Goal: Task Accomplishment & Management: Complete application form

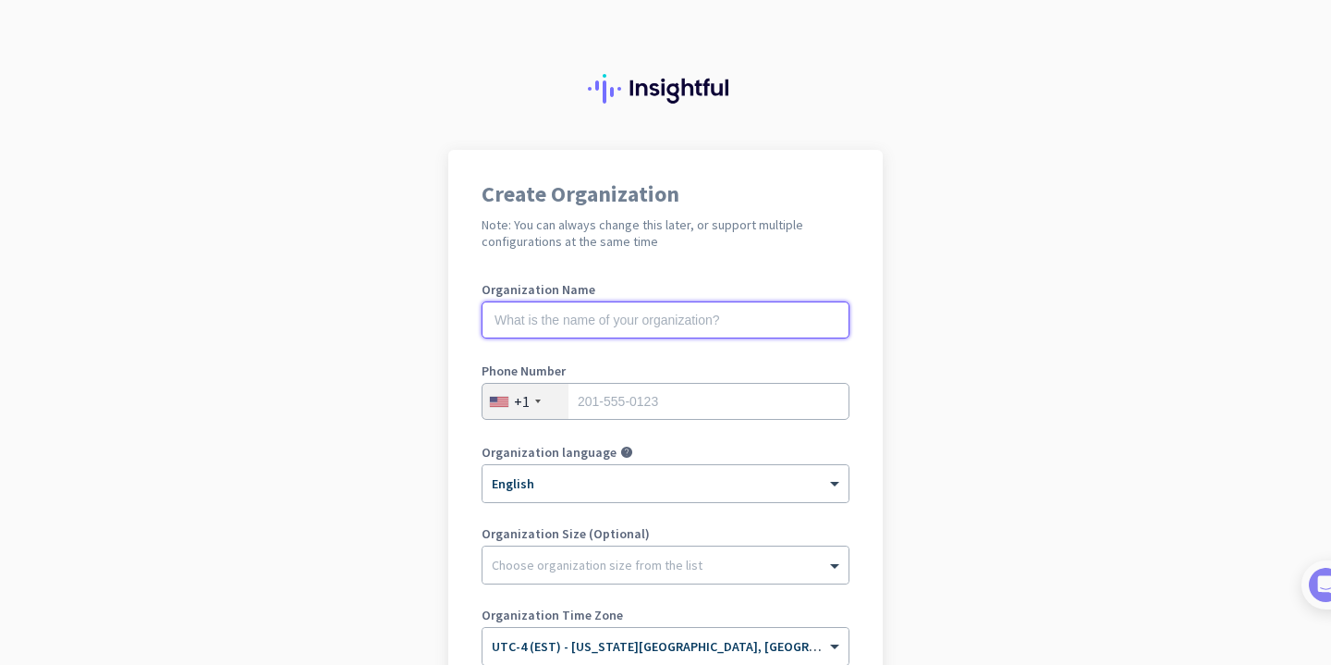
click at [765, 311] on input "text" at bounding box center [666, 319] width 368 height 37
type input "Mercor"
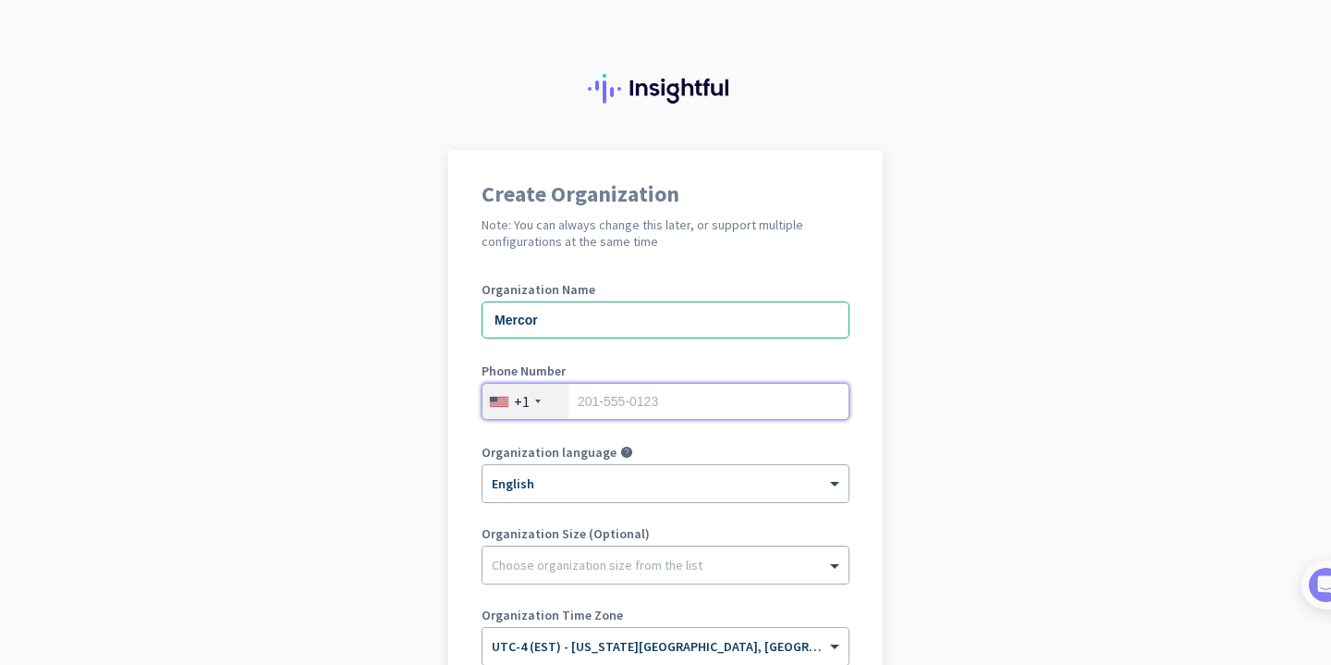
click at [713, 407] on input "tel" at bounding box center [666, 401] width 368 height 37
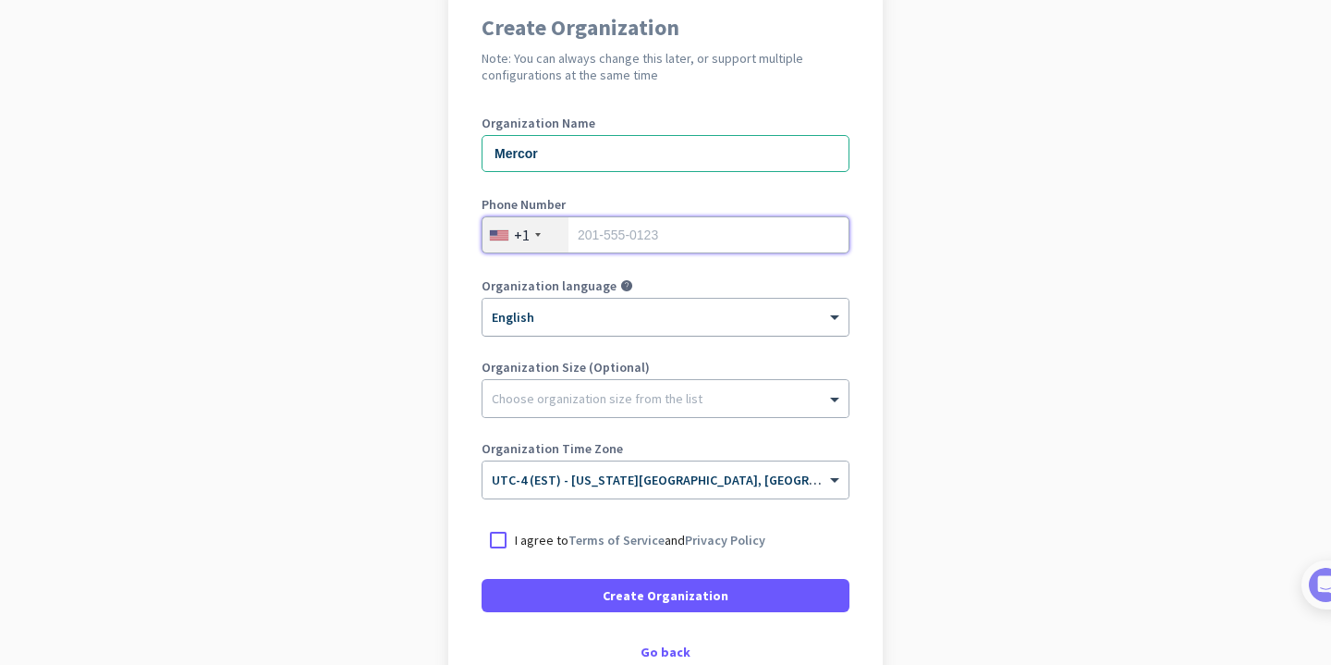
scroll to position [173, 0]
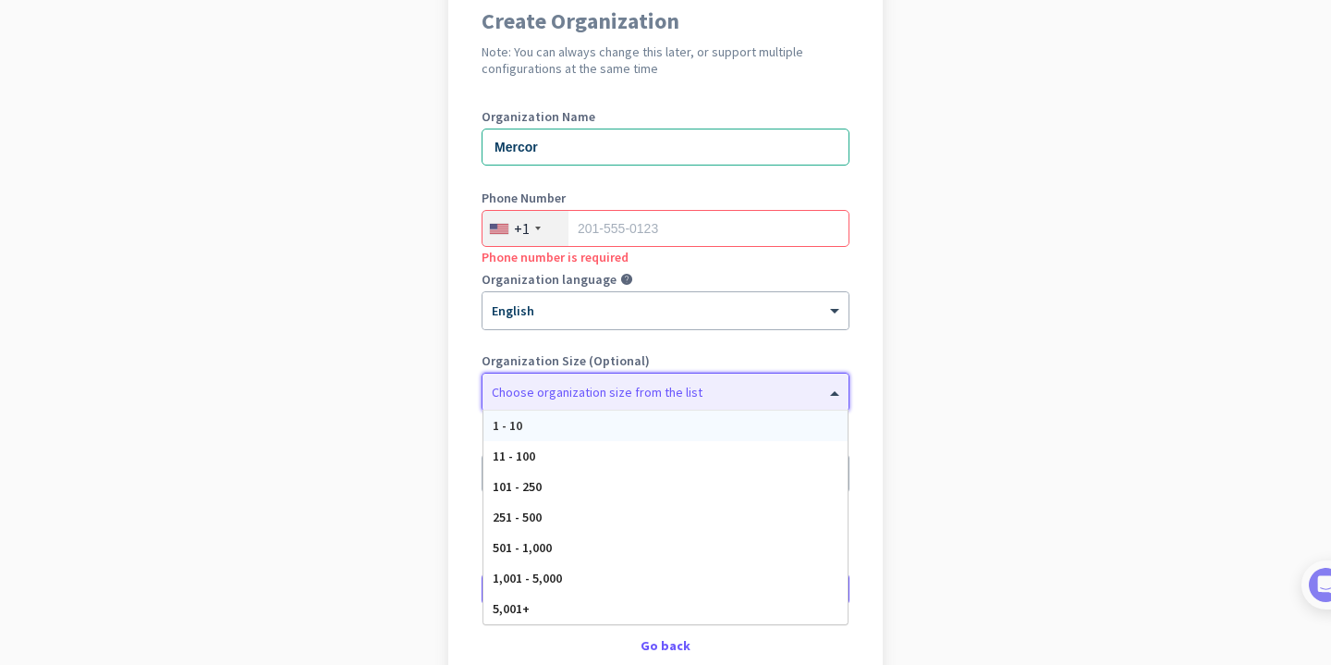
click at [834, 385] on span at bounding box center [837, 392] width 23 height 18
click at [930, 298] on app-onboarding-organization "Create Organization Note: You can always change this later, or support multiple…" at bounding box center [665, 377] width 1331 height 801
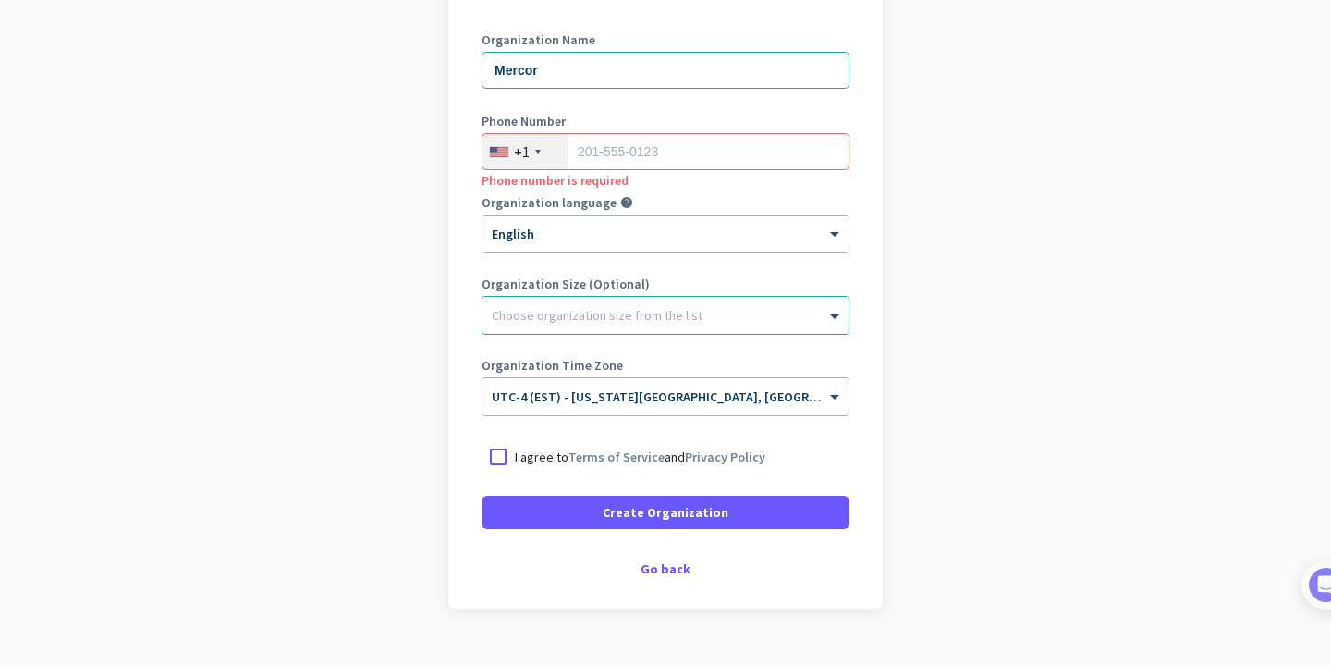
scroll to position [286, 0]
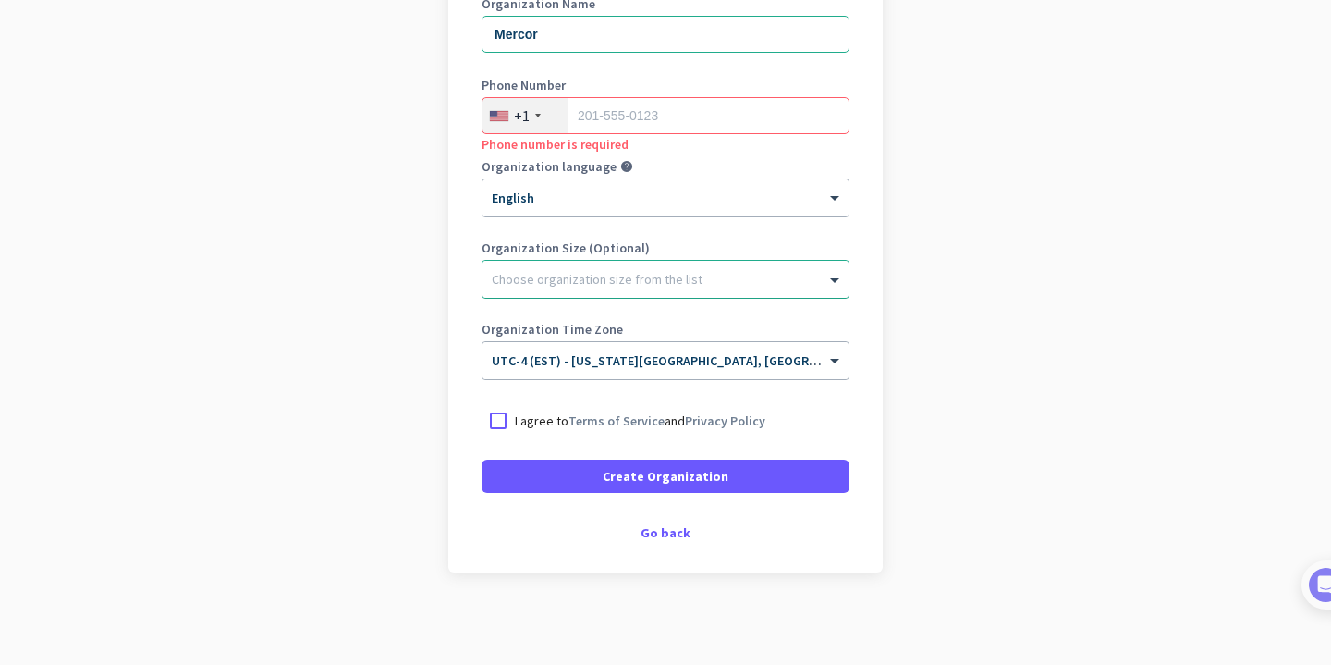
click at [827, 288] on div "Choose organization size from the list" at bounding box center [666, 279] width 366 height 37
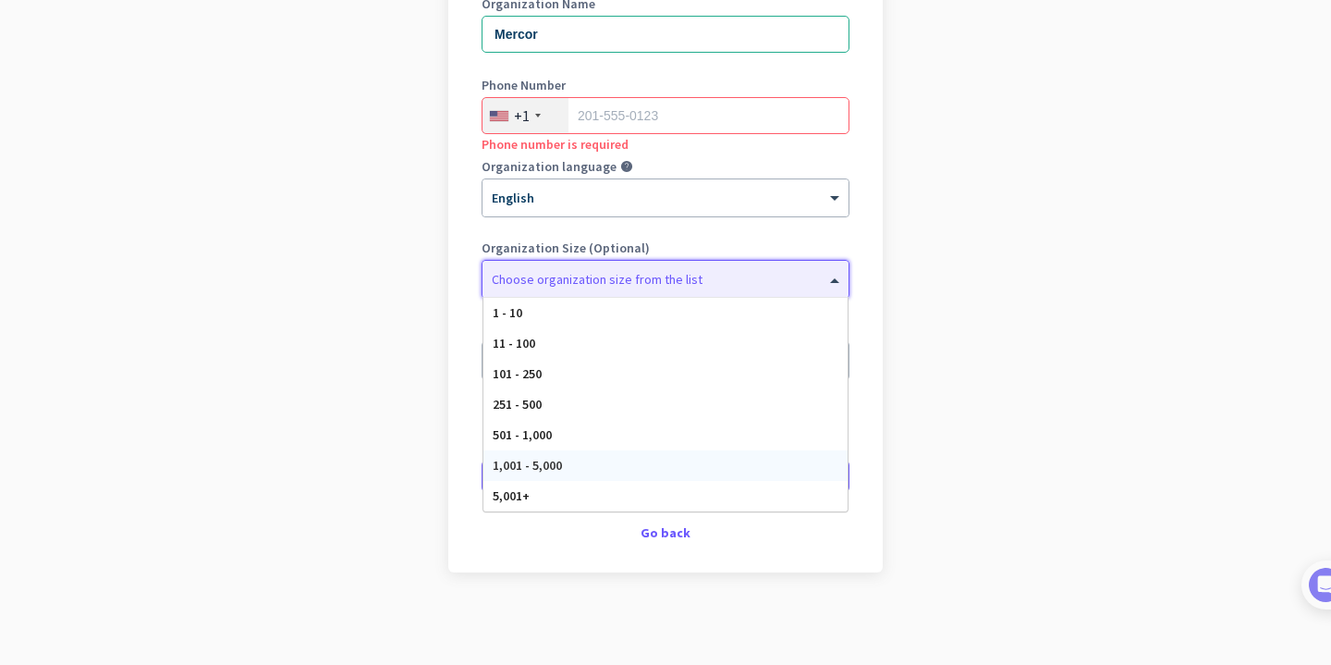
click at [690, 473] on div "1,001 - 5,000" at bounding box center [666, 465] width 364 height 31
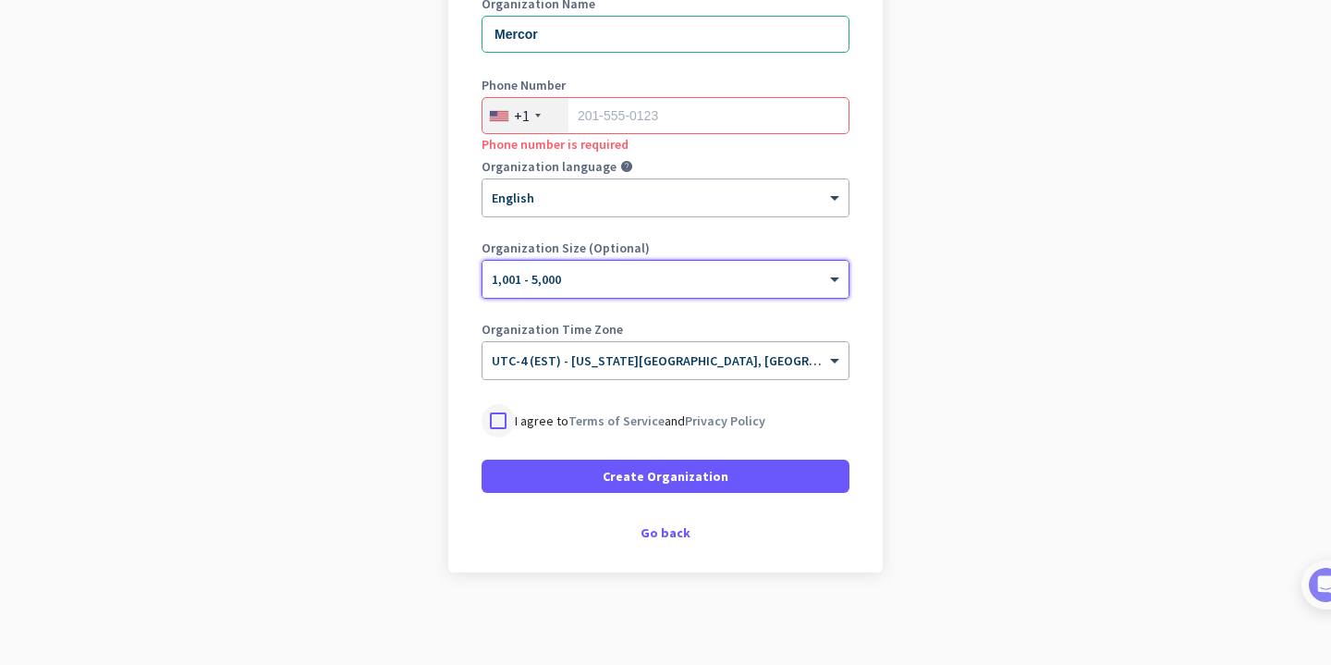
click at [509, 421] on div at bounding box center [498, 420] width 33 height 33
click at [661, 112] on input "tel" at bounding box center [666, 115] width 368 height 37
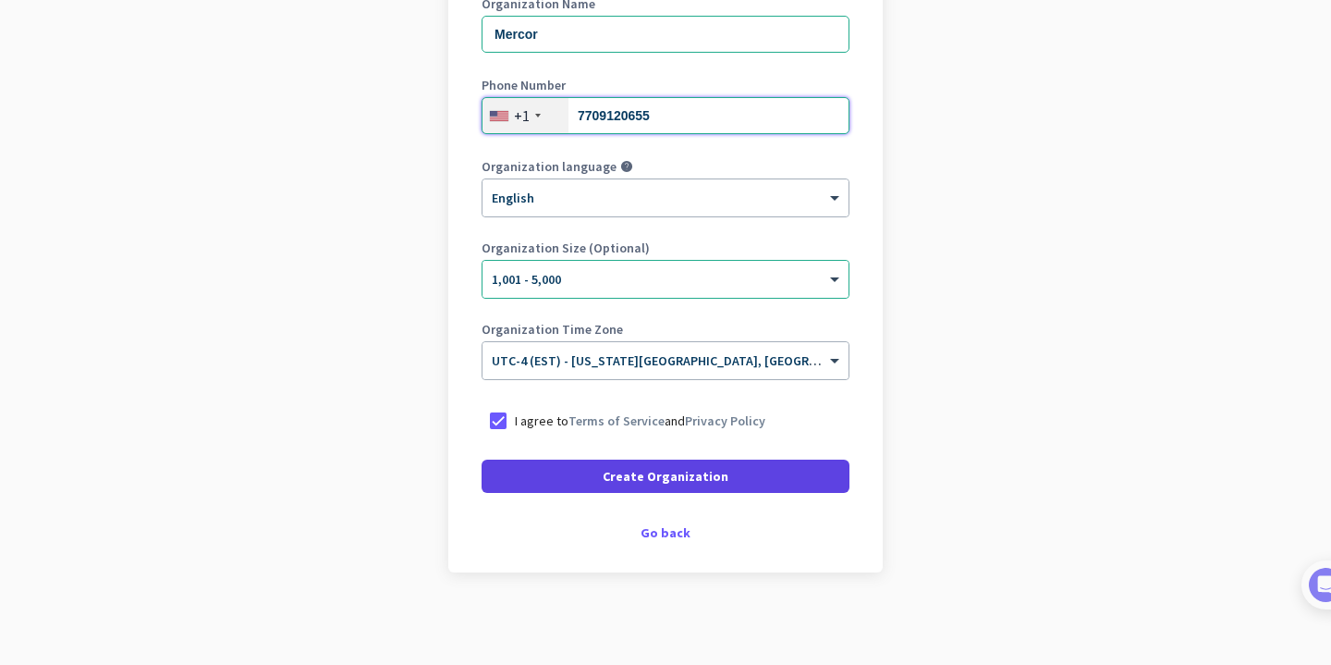
type input "7709120655"
click at [724, 482] on span at bounding box center [666, 476] width 368 height 44
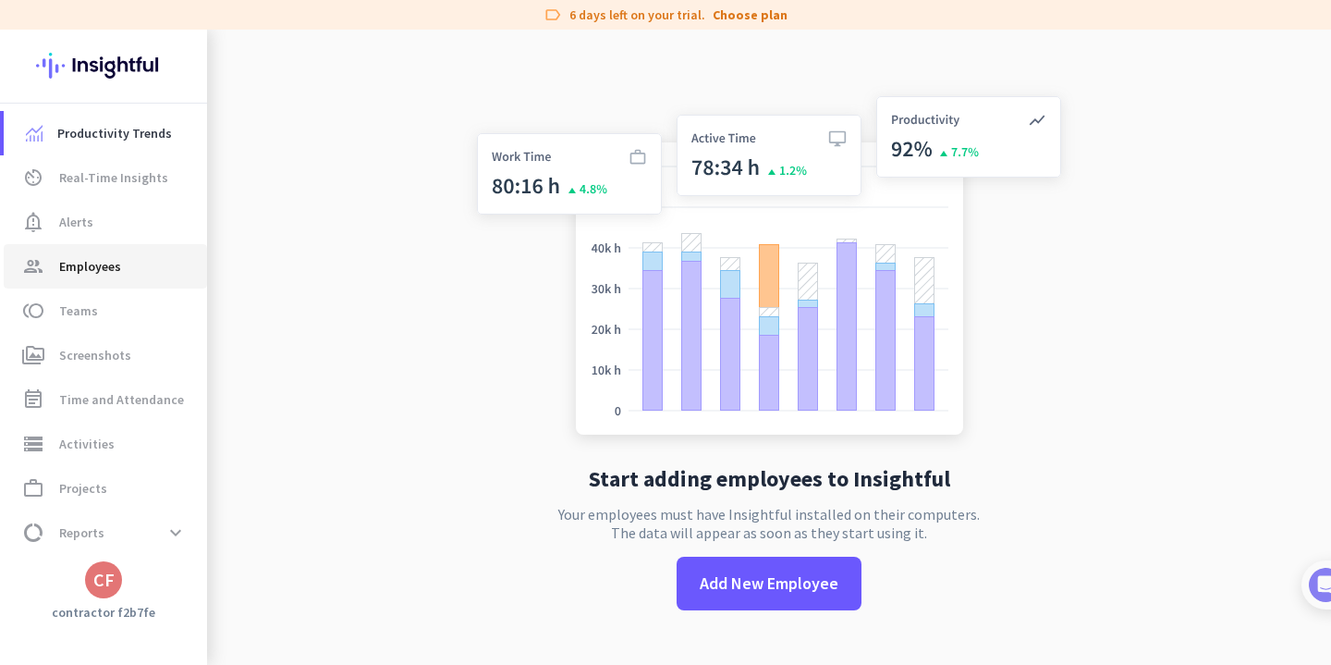
click at [134, 271] on span "group Employees" at bounding box center [105, 266] width 174 height 22
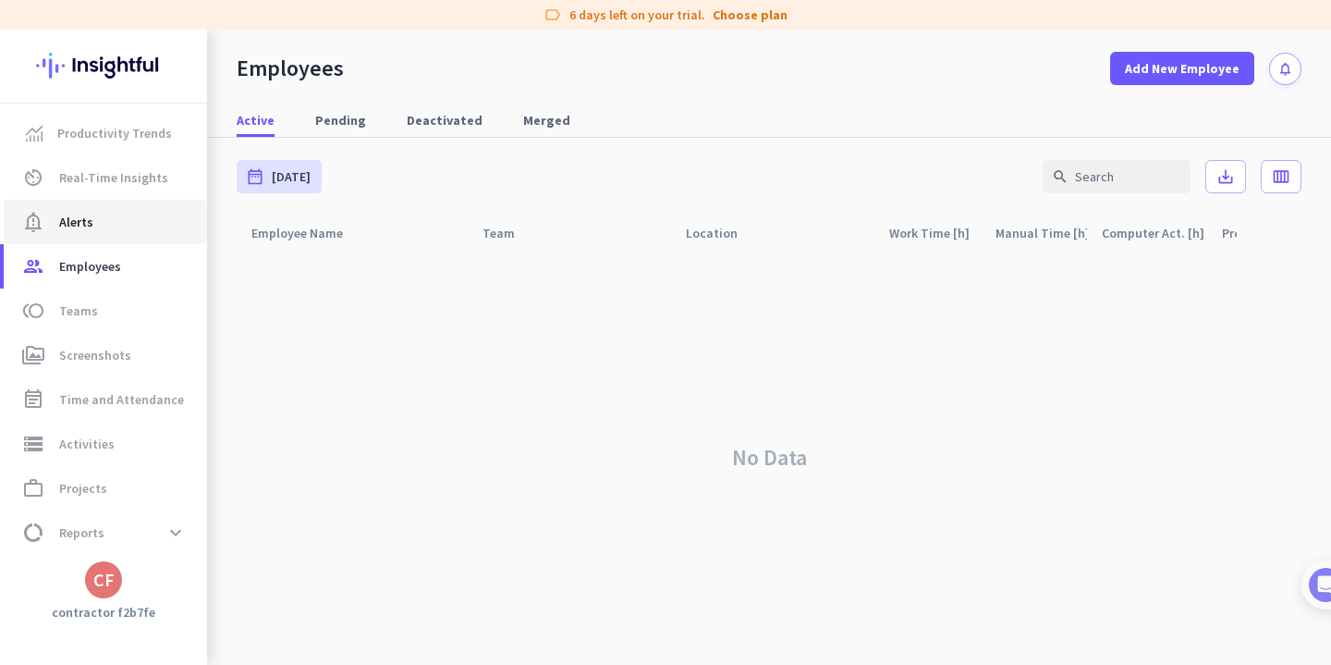
click at [115, 217] on span "notification_important Alerts" at bounding box center [105, 222] width 174 height 22
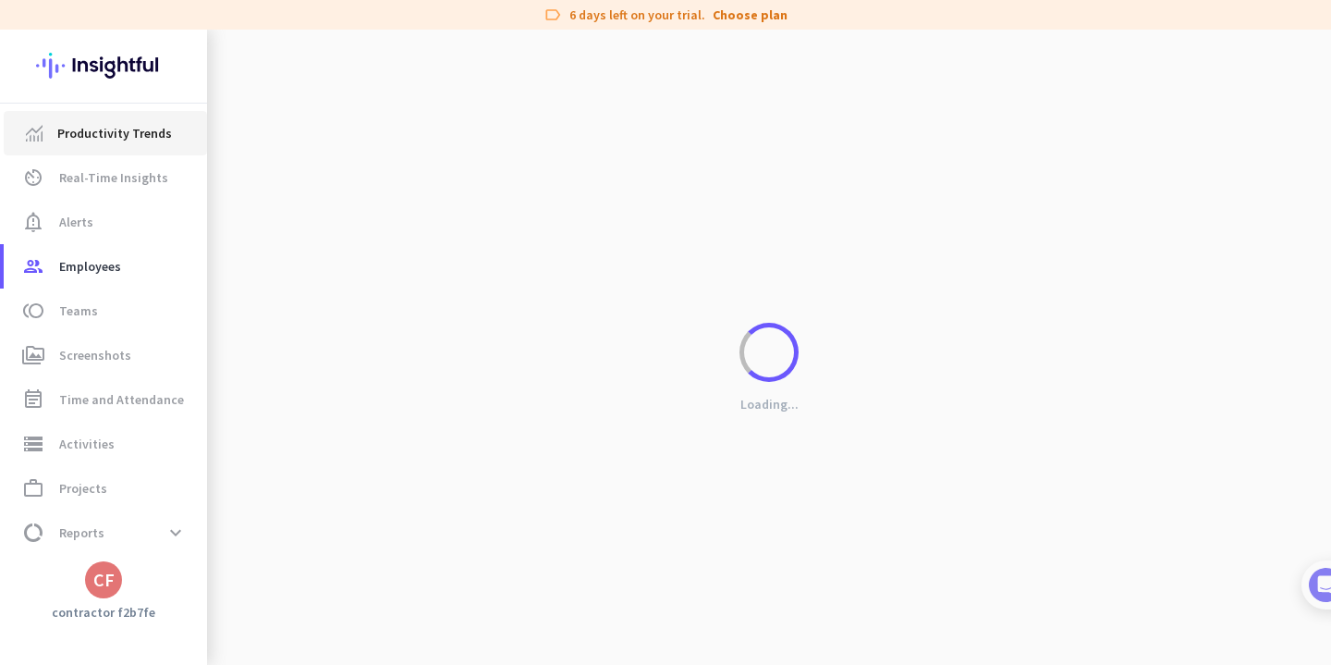
click at [148, 134] on span "Productivity Trends" at bounding box center [114, 133] width 115 height 22
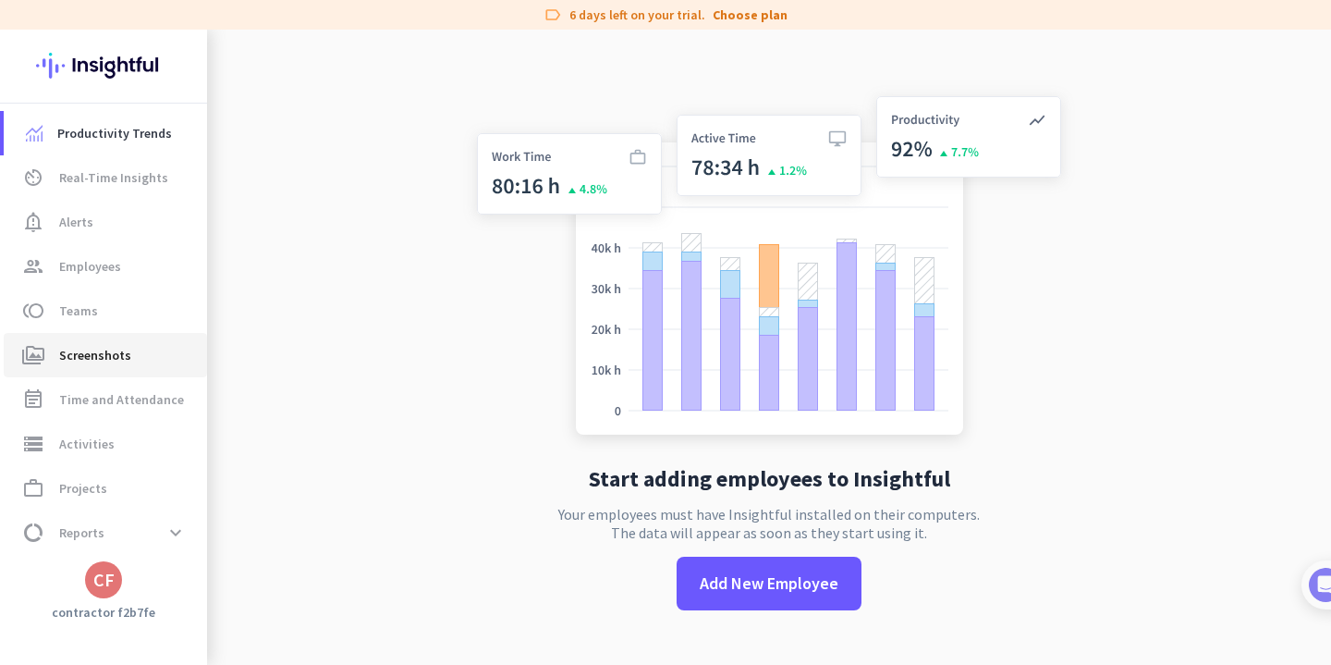
click at [98, 360] on span "Screenshots" at bounding box center [95, 355] width 72 height 22
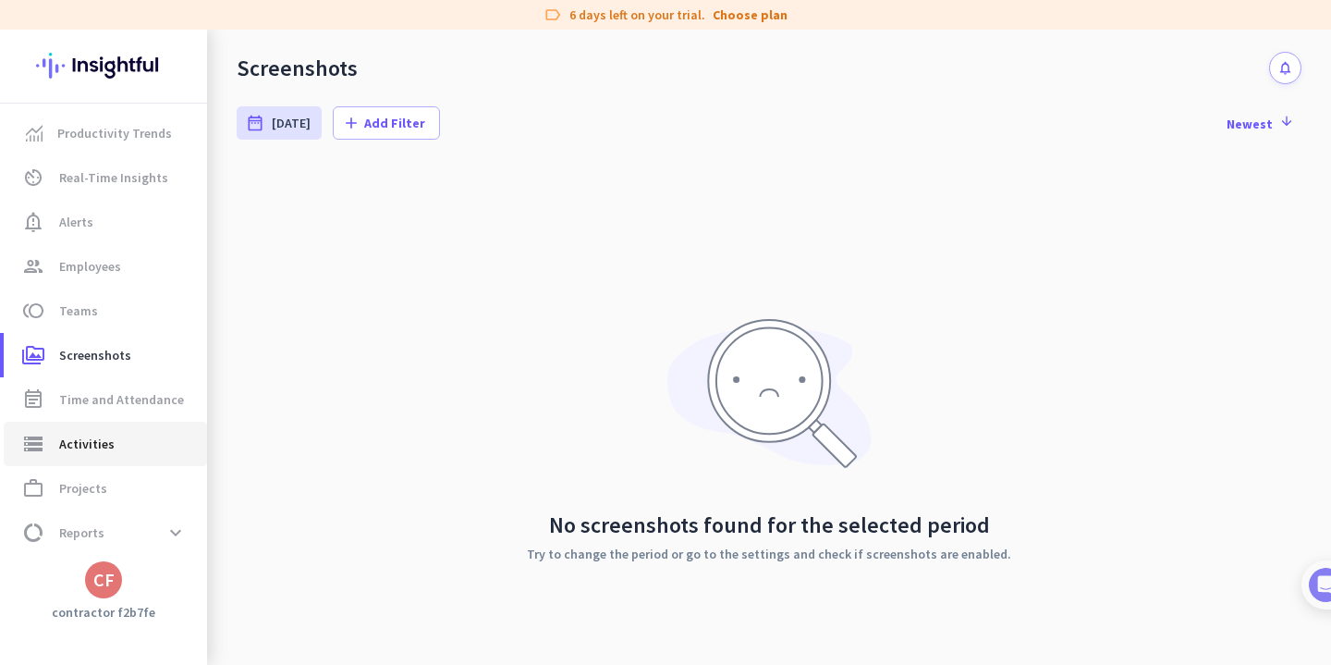
click at [89, 439] on span "Activities" at bounding box center [86, 444] width 55 height 22
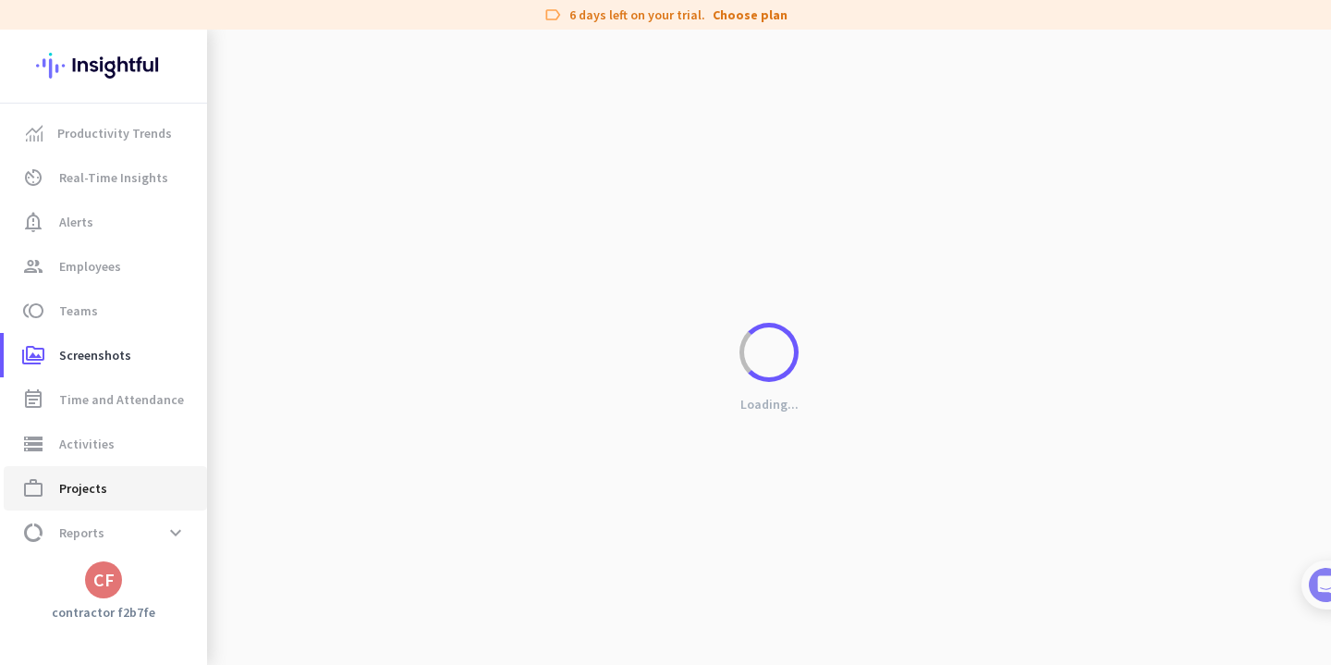
click at [85, 488] on span "Projects" at bounding box center [83, 488] width 48 height 22
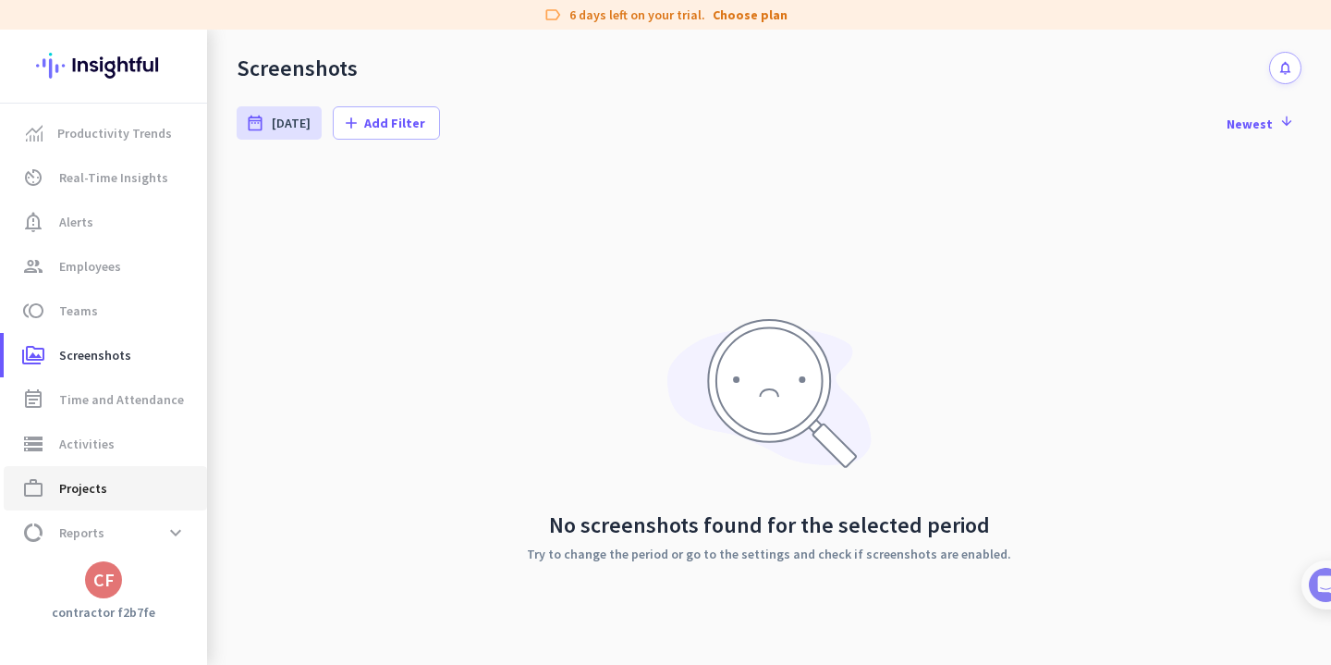
type input "[DATE] - [DATE]"
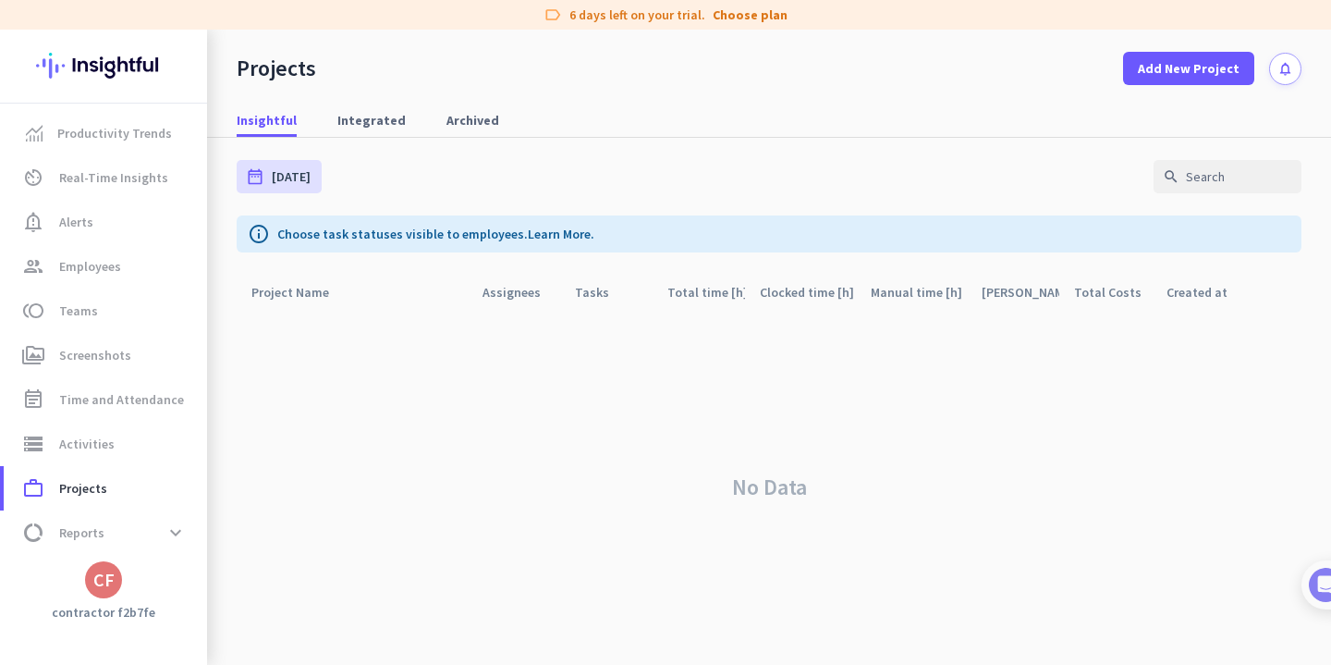
click at [104, 582] on div "CF" at bounding box center [103, 579] width 21 height 18
click at [163, 552] on span "Sign out" at bounding box center [202, 544] width 112 height 17
